Goal: Information Seeking & Learning: Check status

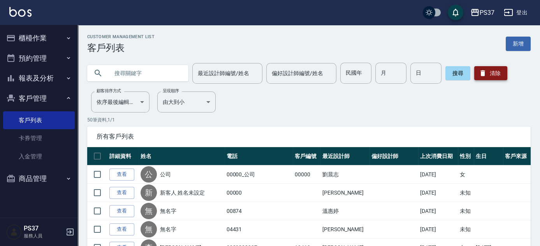
click at [490, 66] on button "清除" at bounding box center [491, 73] width 33 height 14
click at [158, 72] on input "text" at bounding box center [145, 73] width 73 height 21
type input "何"
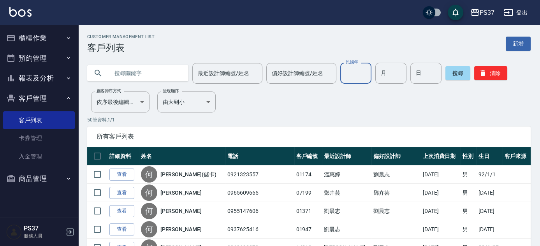
click at [357, 76] on input "民國年" at bounding box center [356, 73] width 31 height 21
type input "81"
type input "7"
type input "5"
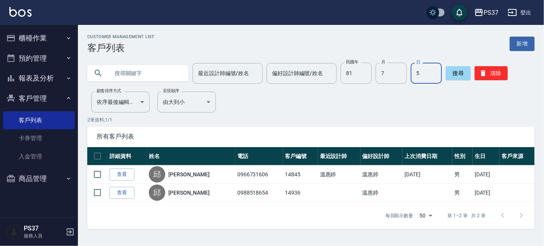
click at [33, 73] on button "報表及分析" at bounding box center [39, 78] width 72 height 20
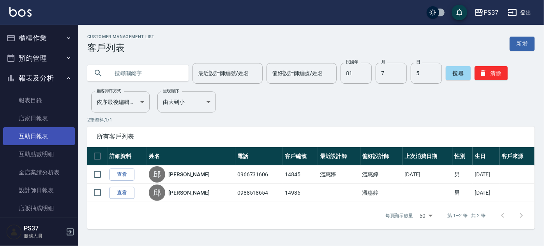
click at [38, 141] on link "互助日報表" at bounding box center [39, 136] width 72 height 18
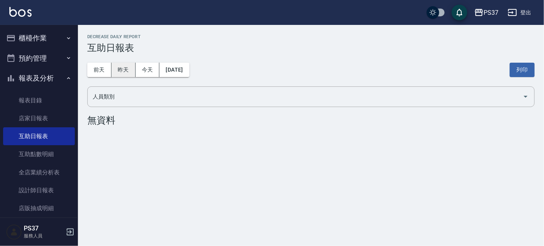
click at [126, 69] on button "昨天" at bounding box center [123, 70] width 24 height 14
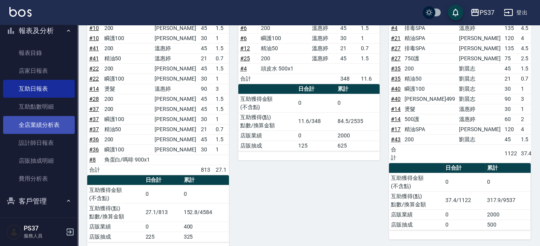
scroll to position [106, 0]
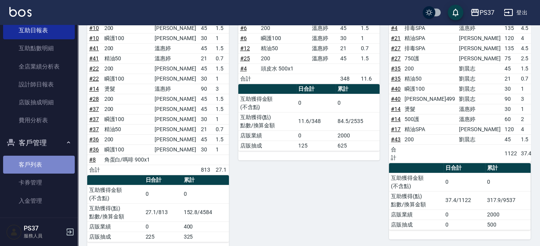
click at [51, 156] on link "客戶列表" at bounding box center [39, 165] width 72 height 18
